Goal: Information Seeking & Learning: Learn about a topic

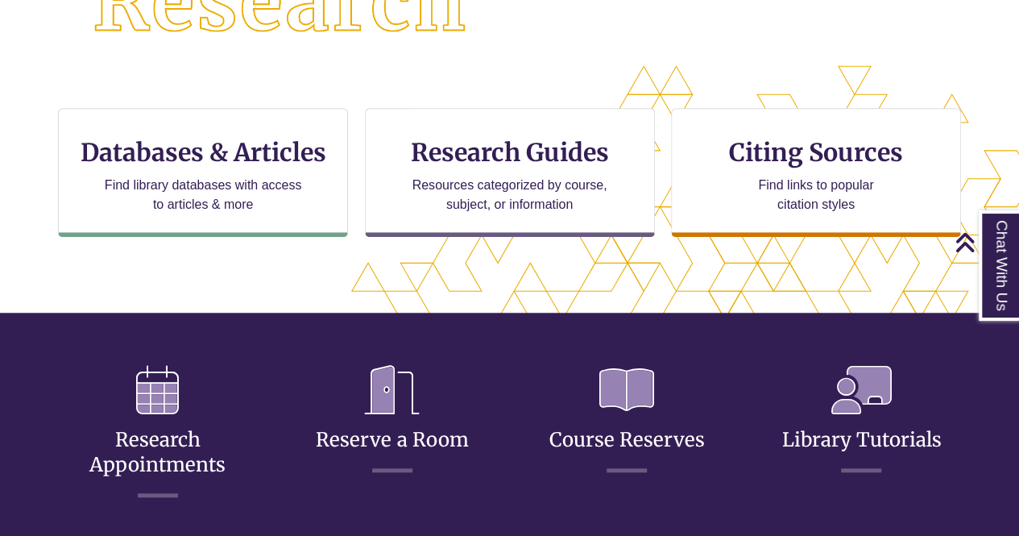
scroll to position [482, 0]
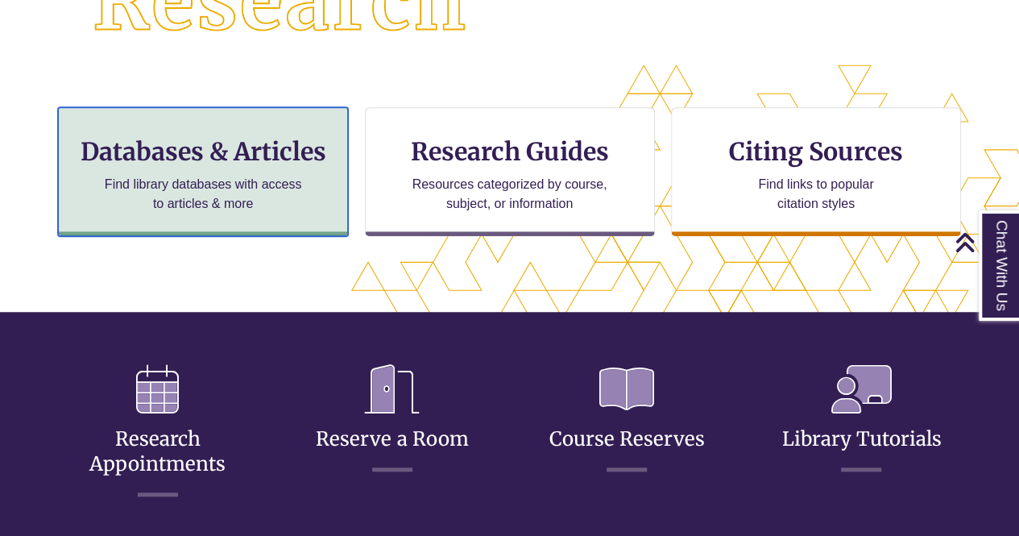
click at [121, 144] on h3 "Databases & Articles" at bounding box center [203, 151] width 263 height 31
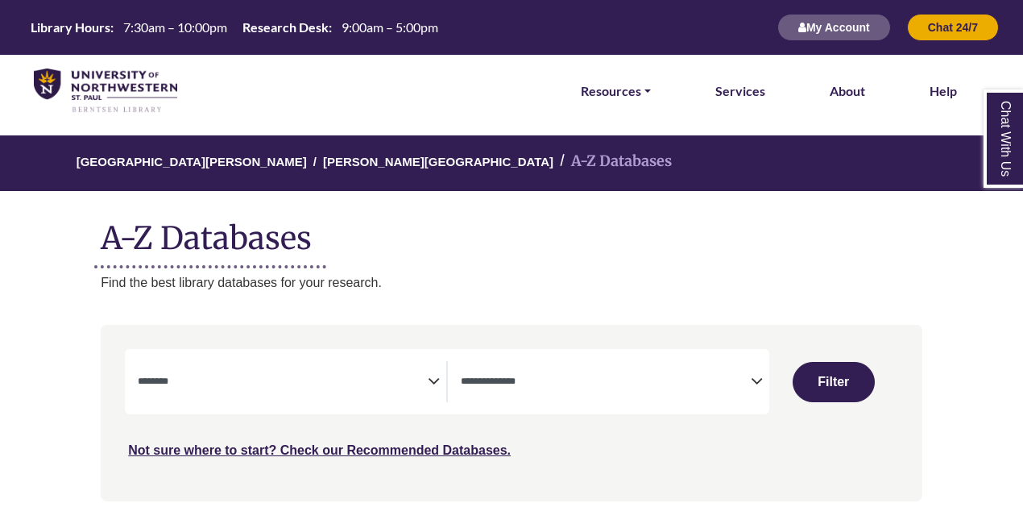
select select "Database Subject Filter"
select select "Database Types Filter"
select select "Database Subject Filter"
select select "Database Types Filter"
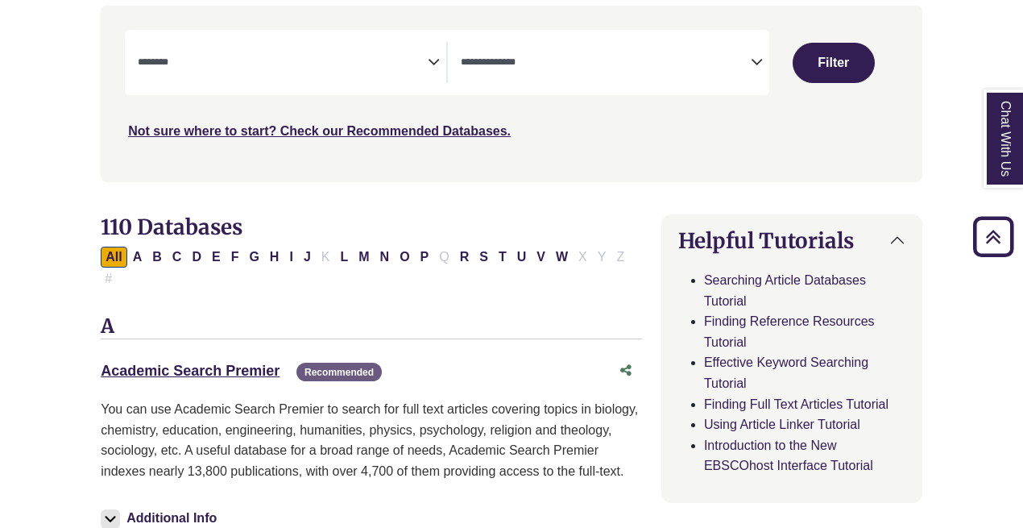
scroll to position [325, 0]
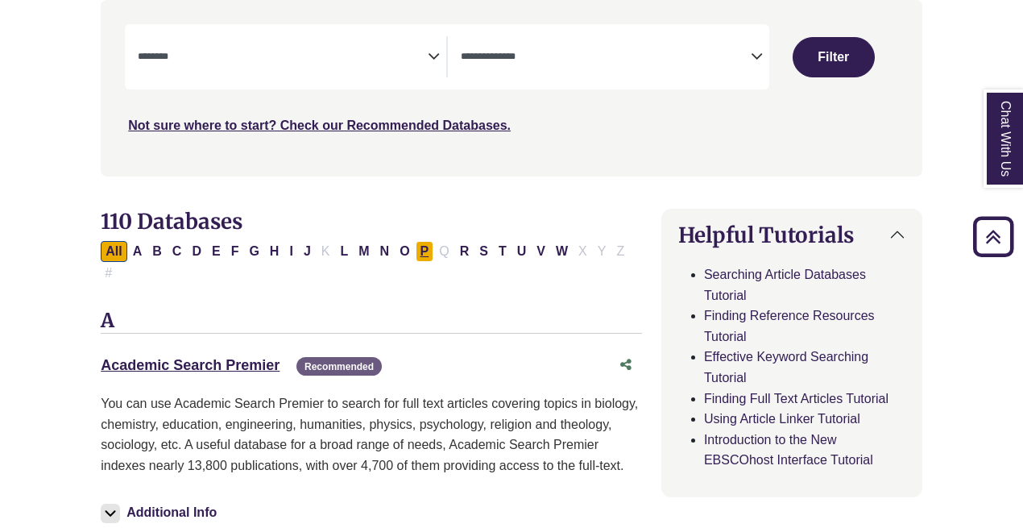
click at [416, 251] on button "P" at bounding box center [425, 251] width 19 height 21
select select "Database Subject Filter"
select select "Database Types Filter"
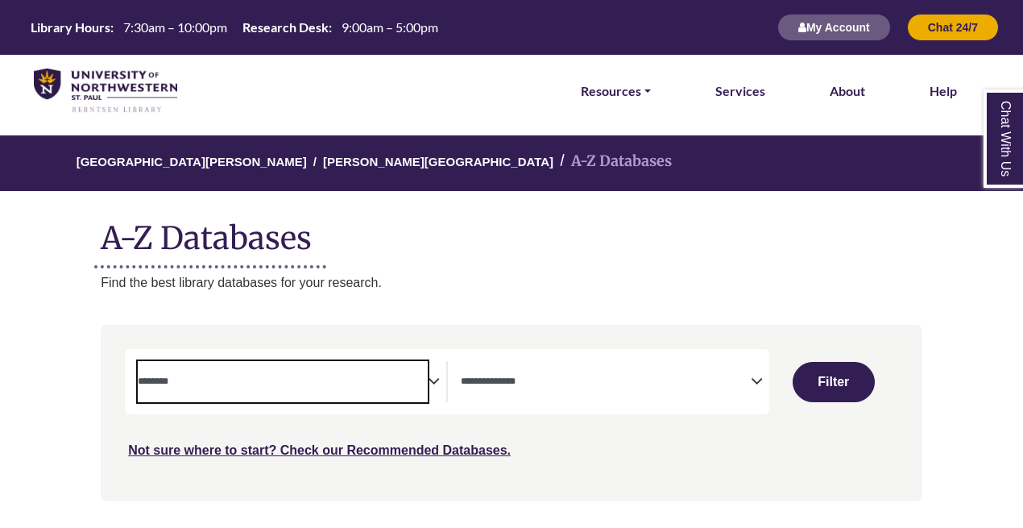
click at [265, 383] on textarea "Search" at bounding box center [283, 382] width 290 height 13
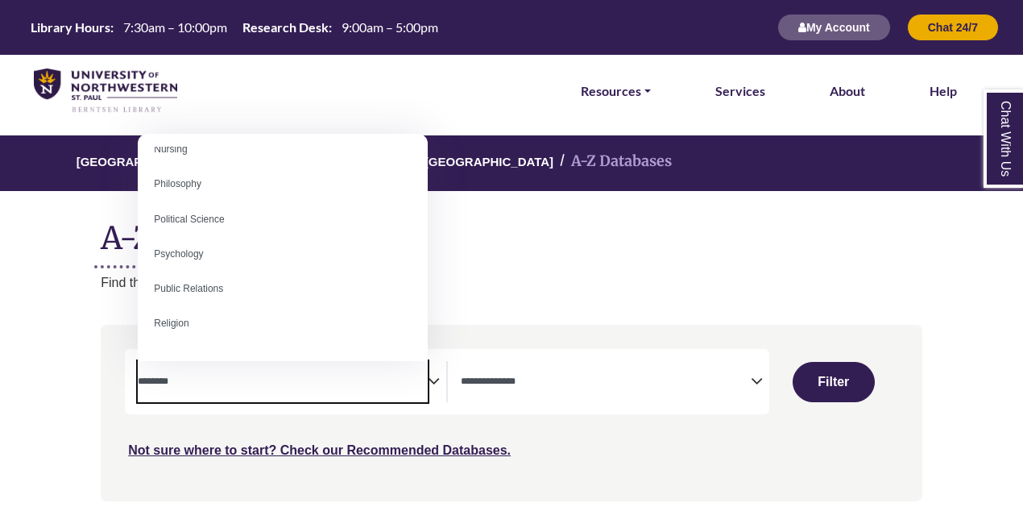
scroll to position [1192, 0]
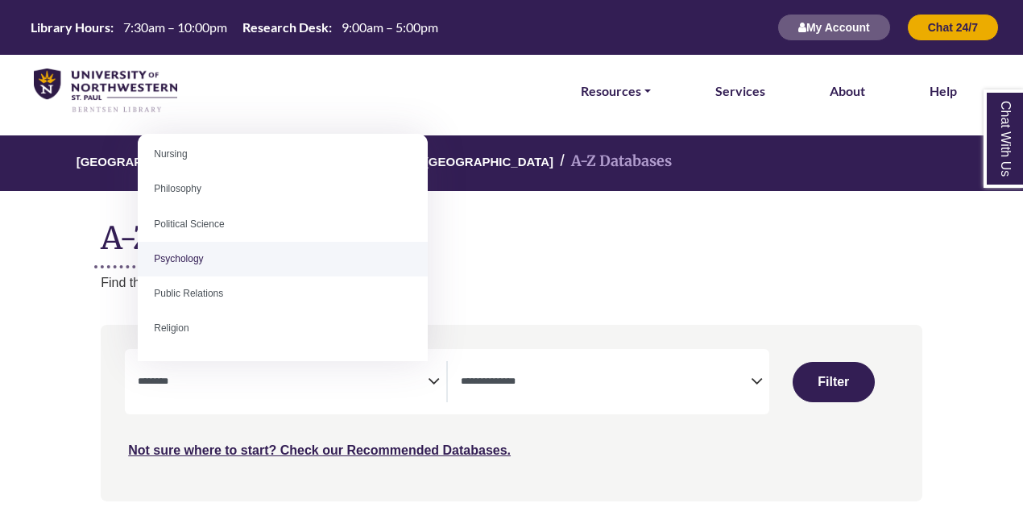
select select "*****"
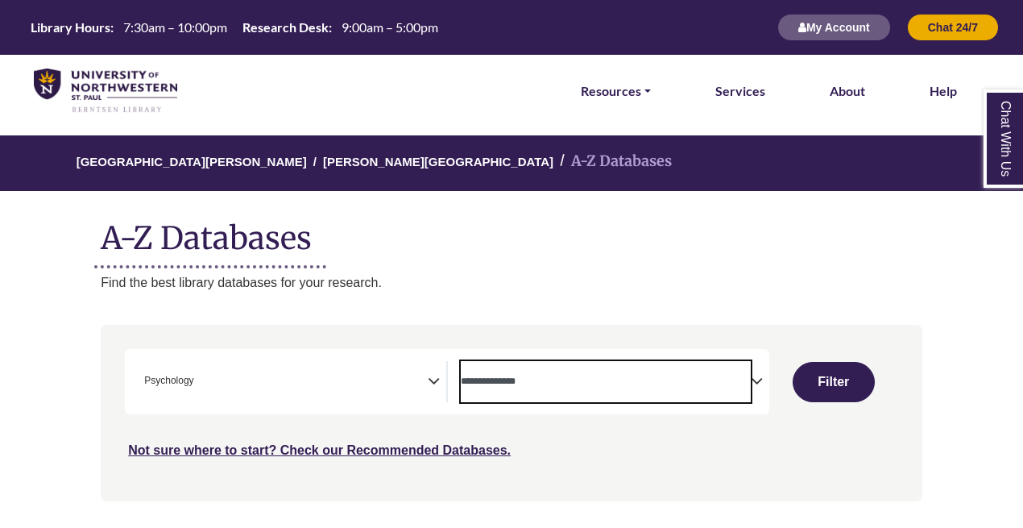
click at [551, 397] on span "Search filters" at bounding box center [606, 381] width 290 height 41
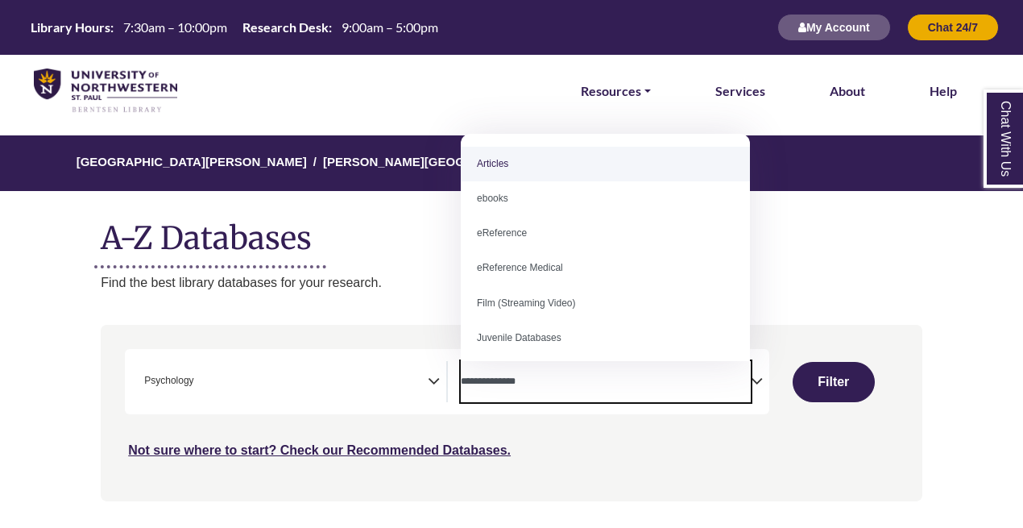
click at [551, 397] on span "Search filters" at bounding box center [606, 381] width 290 height 41
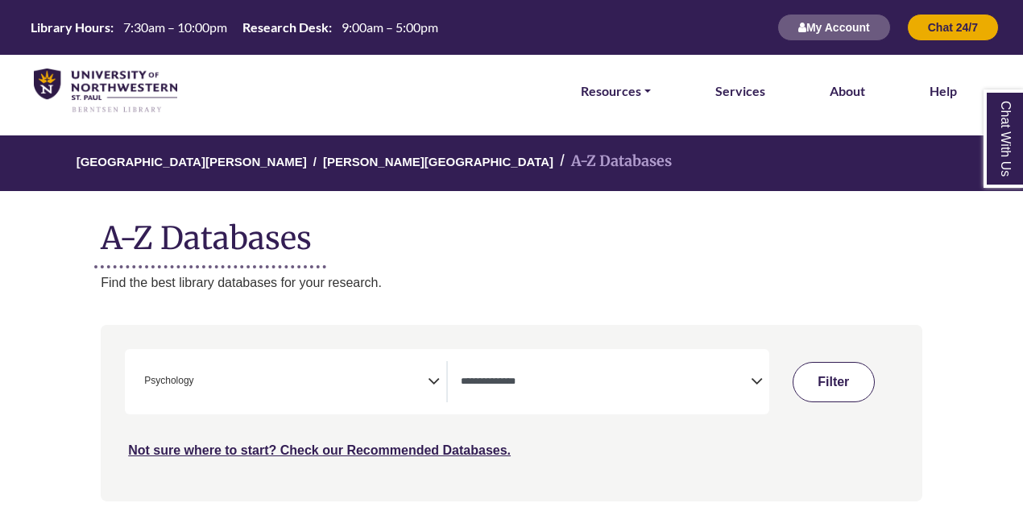
click at [848, 386] on button "Filter" at bounding box center [834, 382] width 82 height 40
select select "Database Types Filter"
select select "Database Subject Filter"
select select "Database Types Filter"
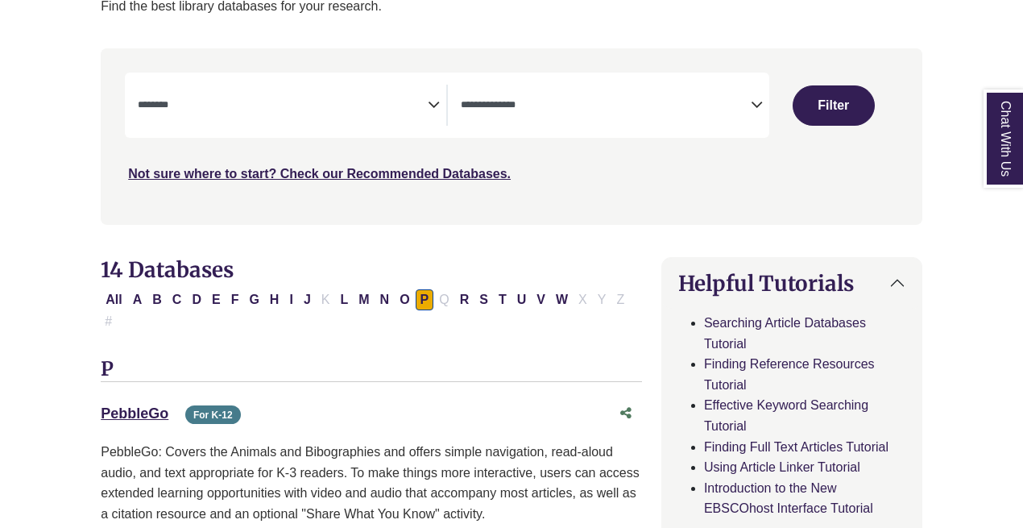
select select "Database Subject Filter"
select select "Database Types Filter"
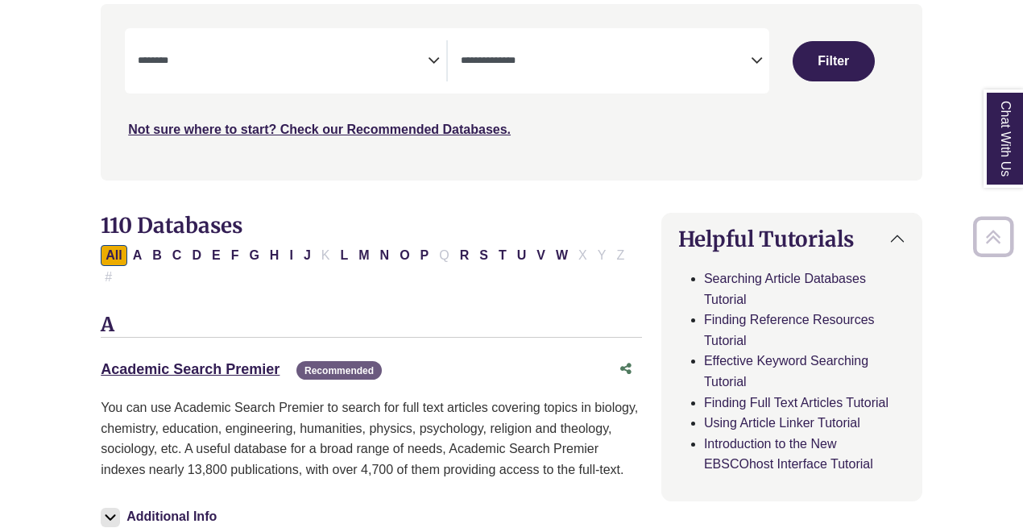
scroll to position [325, 0]
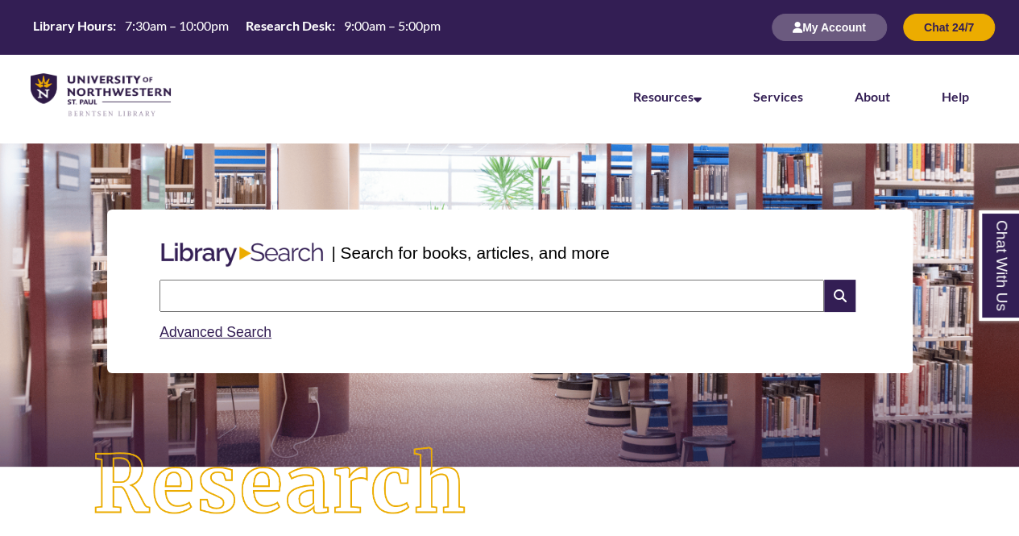
click at [358, 304] on input "text" at bounding box center [491, 295] width 664 height 32
click at [358, 304] on input "**********" at bounding box center [491, 295] width 664 height 32
type input "**********"
click at [192, 295] on input "text" at bounding box center [491, 295] width 664 height 32
type input "**********"
